Goal: Information Seeking & Learning: Learn about a topic

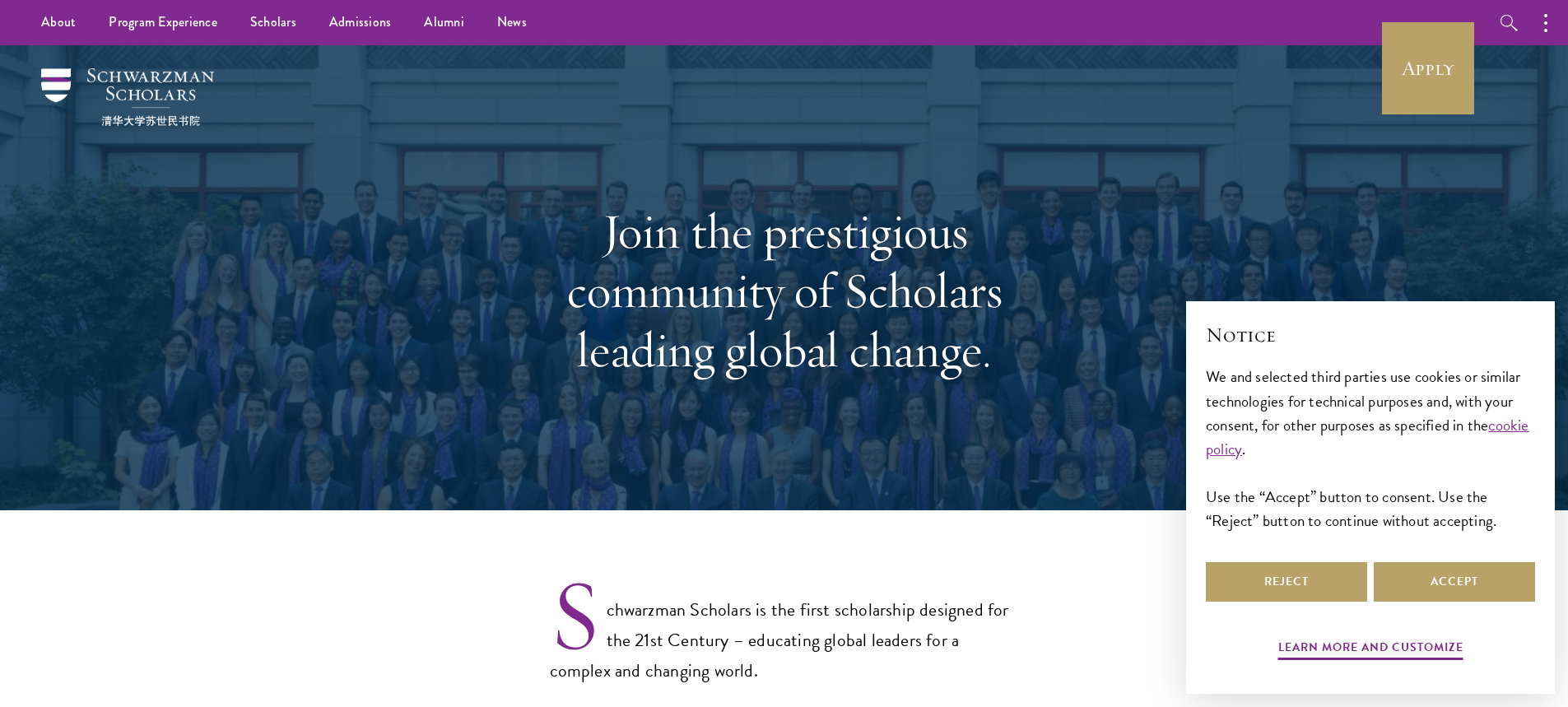
select select "Select Country"
